Goal: Find specific page/section: Find specific page/section

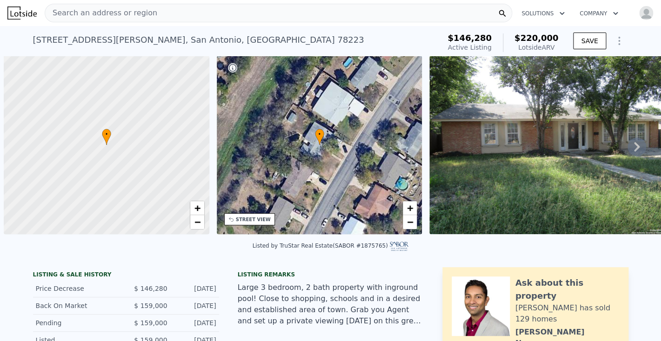
scroll to position [0, 4]
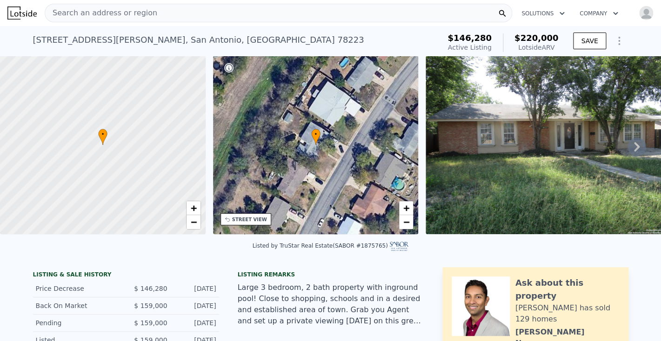
click at [98, 7] on div "Search an address or region" at bounding box center [101, 13] width 112 height 18
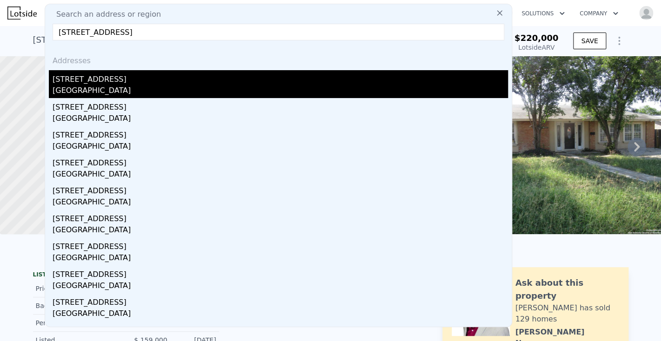
type input "[STREET_ADDRESS]"
click at [102, 82] on div "[STREET_ADDRESS]" at bounding box center [280, 77] width 455 height 15
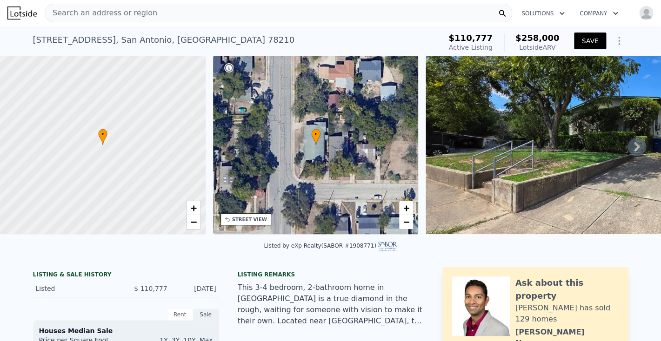
click at [116, 11] on span "Search an address or region" at bounding box center [101, 12] width 112 height 11
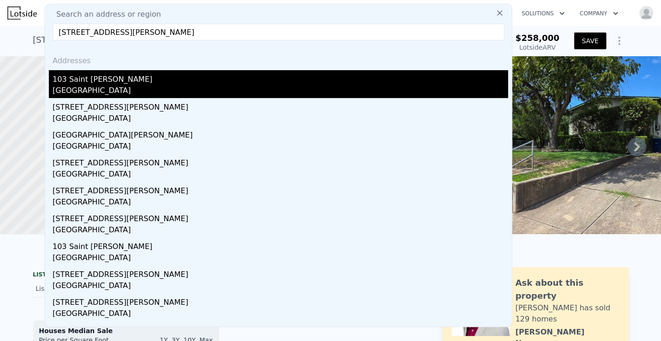
type input "[STREET_ADDRESS][PERSON_NAME]"
click at [97, 82] on div "103 Saint [PERSON_NAME]" at bounding box center [280, 77] width 455 height 15
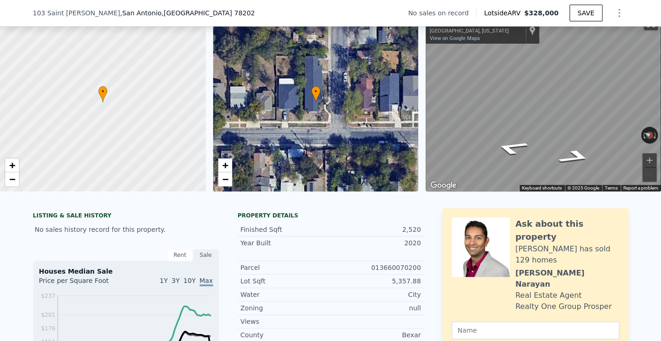
scroll to position [43, 0]
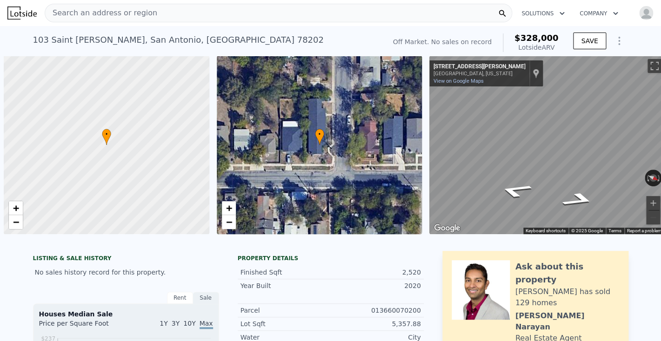
scroll to position [0, 4]
